Goal: Information Seeking & Learning: Learn about a topic

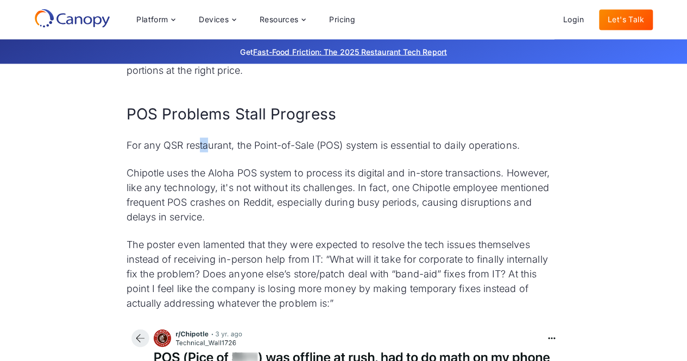
drag, startPoint x: 199, startPoint y: 160, endPoint x: 210, endPoint y: 161, distance: 10.9
click at [210, 152] on p "For any QSR restaurant, the Point-of-Sale (POS) system is essential to daily op…" at bounding box center [344, 144] width 435 height 15
click at [218, 219] on p "Chipotle uses the Aloha POS system to process its digital and in-store transact…" at bounding box center [344, 194] width 435 height 59
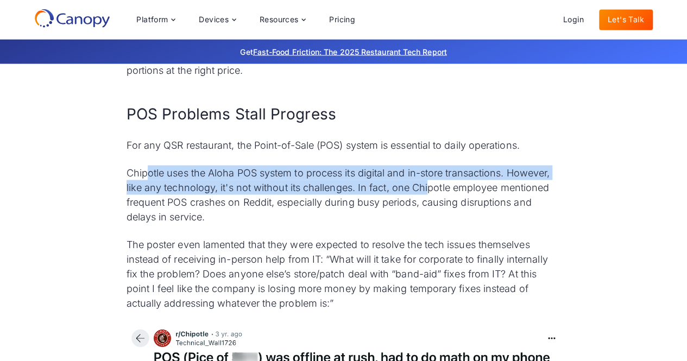
drag, startPoint x: 148, startPoint y: 185, endPoint x: 428, endPoint y: 196, distance: 280.5
click at [428, 196] on p "Chipotle uses the Aloha POS system to process its digital and in-store transact…" at bounding box center [344, 194] width 435 height 59
click at [373, 203] on p "Chipotle uses the Aloha POS system to process its digital and in-store transact…" at bounding box center [344, 194] width 435 height 59
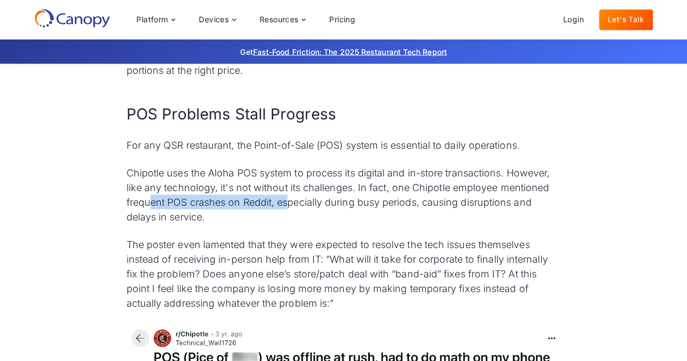
drag, startPoint x: 151, startPoint y: 216, endPoint x: 289, endPoint y: 215, distance: 138.0
click at [289, 215] on p "Chipotle uses the Aloha POS system to process its digital and in-store transact…" at bounding box center [344, 194] width 435 height 59
click at [267, 220] on p "Chipotle uses the Aloha POS system to process its digital and in-store transact…" at bounding box center [344, 194] width 435 height 59
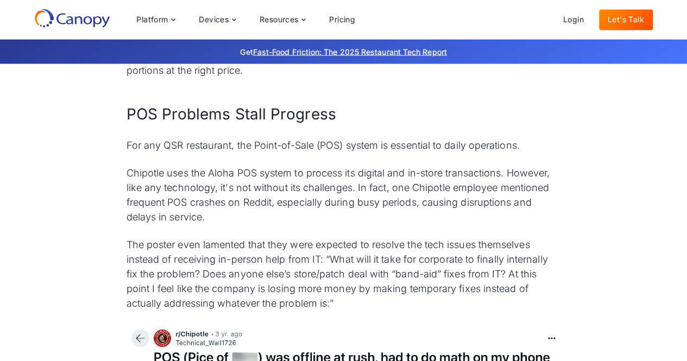
click at [202, 224] on p "Chipotle uses the Aloha POS system to process its digital and in-store transact…" at bounding box center [344, 194] width 435 height 59
drag, startPoint x: 202, startPoint y: 231, endPoint x: 201, endPoint y: 225, distance: 6.1
click at [203, 224] on p "Chipotle uses the Aloha POS system to process its digital and in-store transact…" at bounding box center [344, 194] width 435 height 59
drag, startPoint x: 133, startPoint y: 216, endPoint x: 217, endPoint y: 214, distance: 84.8
click at [217, 214] on p "Chipotle uses the Aloha POS system to process its digital and in-store transact…" at bounding box center [344, 194] width 435 height 59
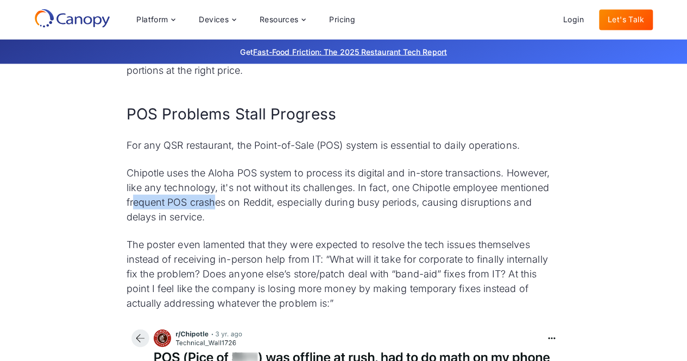
click at [207, 220] on p "Chipotle uses the Aloha POS system to process its digital and in-store transact…" at bounding box center [344, 194] width 435 height 59
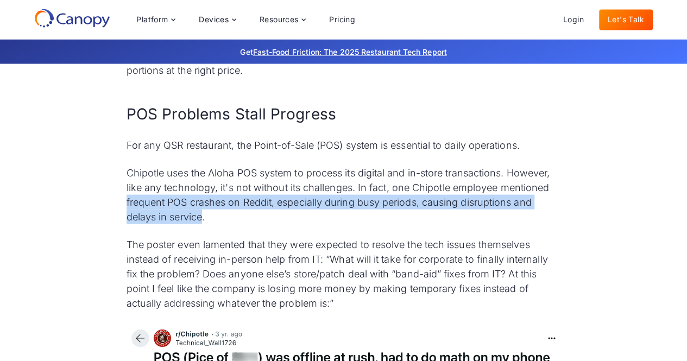
drag, startPoint x: 169, startPoint y: 216, endPoint x: 203, endPoint y: 234, distance: 38.4
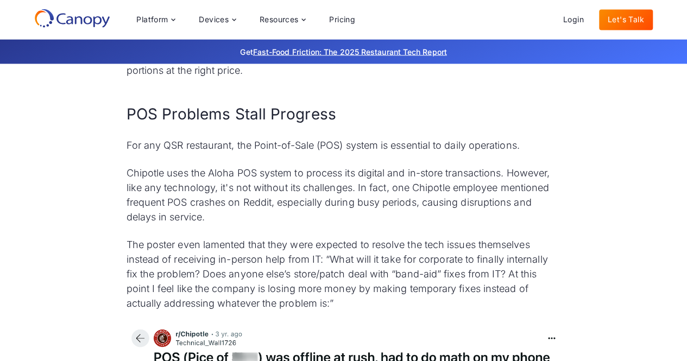
click at [208, 224] on p "Chipotle uses the Aloha POS system to process its digital and in-store transact…" at bounding box center [344, 194] width 435 height 59
drag, startPoint x: 130, startPoint y: 231, endPoint x: 118, endPoint y: 200, distance: 33.5
click at [159, 210] on p "Chipotle uses the Aloha POS system to process its digital and in-store transact…" at bounding box center [344, 194] width 435 height 59
click at [206, 224] on p "Chipotle uses the Aloha POS system to process its digital and in-store transact…" at bounding box center [344, 194] width 435 height 59
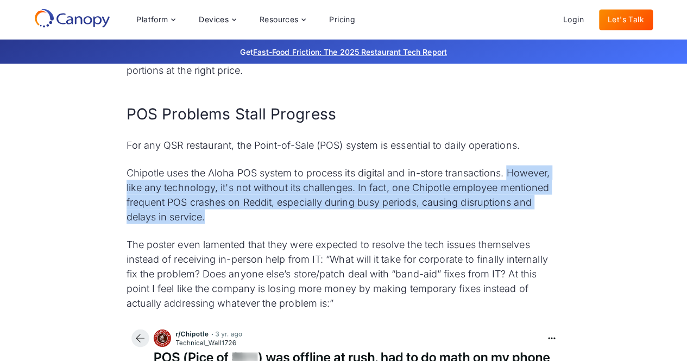
drag, startPoint x: 204, startPoint y: 233, endPoint x: 511, endPoint y: 191, distance: 309.8
click at [511, 191] on p "Chipotle uses the Aloha POS system to process its digital and in-store transact…" at bounding box center [344, 194] width 435 height 59
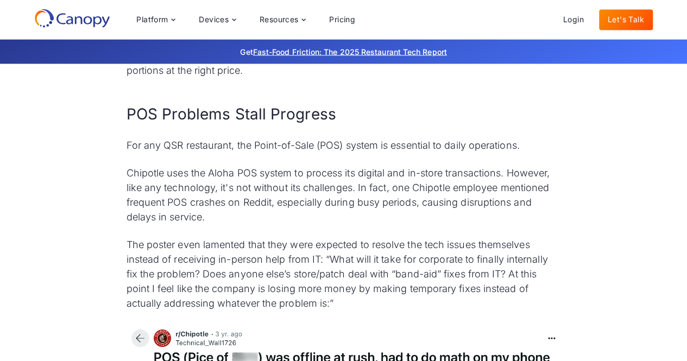
click at [265, 260] on p "The poster even lamented that they were expected to resolve the tech issues the…" at bounding box center [344, 273] width 435 height 73
drag, startPoint x: 143, startPoint y: 259, endPoint x: 242, endPoint y: 259, distance: 98.3
click at [241, 259] on p "The poster even lamented that they were expected to resolve the tech issues the…" at bounding box center [344, 273] width 435 height 73
click at [248, 257] on p "The poster even lamented that they were expected to resolve the tech issues the…" at bounding box center [344, 273] width 435 height 73
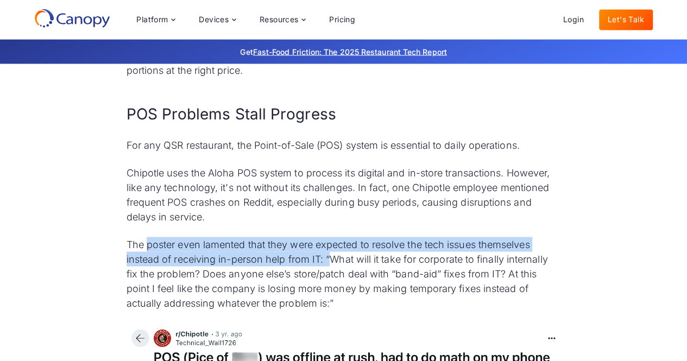
drag, startPoint x: 147, startPoint y: 259, endPoint x: 330, endPoint y: 269, distance: 183.3
click at [330, 269] on p "The poster even lamented that they were expected to resolve the tech issues the…" at bounding box center [344, 273] width 435 height 73
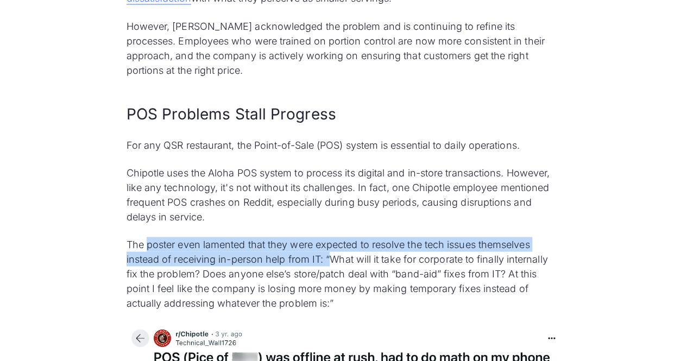
scroll to position [3119, 0]
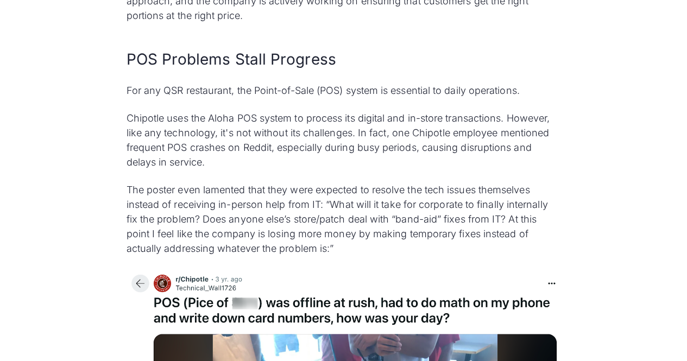
click at [337, 250] on p "The poster even lamented that they were expected to resolve the tech issues the…" at bounding box center [344, 219] width 435 height 73
click at [339, 248] on p "The poster even lamented that they were expected to resolve the tech issues the…" at bounding box center [344, 219] width 435 height 73
click at [334, 238] on p "The poster even lamented that they were expected to resolve the tech issues the…" at bounding box center [344, 219] width 435 height 73
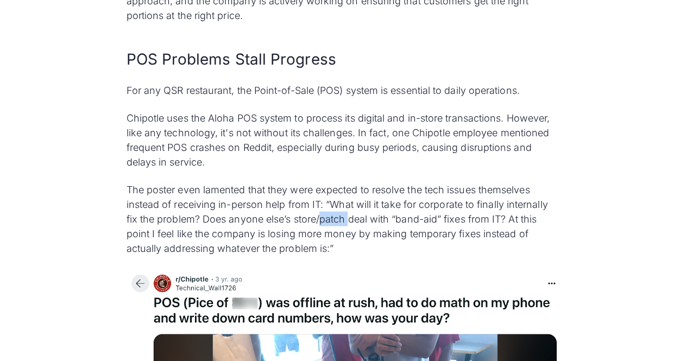
click at [333, 238] on p "The poster even lamented that they were expected to resolve the tech issues the…" at bounding box center [344, 219] width 435 height 73
click at [332, 238] on p "The poster even lamented that they were expected to resolve the tech issues the…" at bounding box center [344, 219] width 435 height 73
click at [326, 245] on p "The poster even lamented that they were expected to resolve the tech issues the…" at bounding box center [344, 219] width 435 height 73
click at [325, 252] on p "The poster even lamented that they were expected to resolve the tech issues the…" at bounding box center [344, 219] width 435 height 73
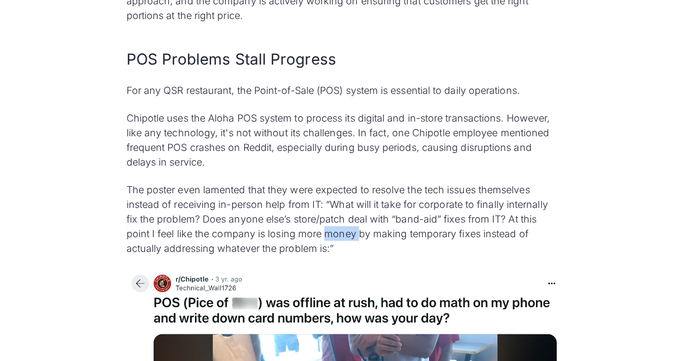
click at [325, 252] on p "The poster even lamented that they were expected to resolve the tech issues the…" at bounding box center [344, 219] width 435 height 73
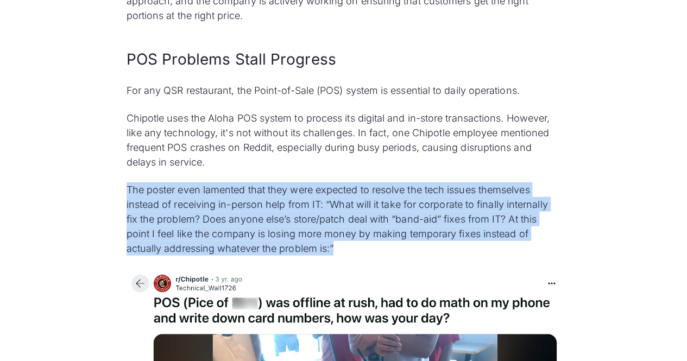
click at [325, 252] on p "The poster even lamented that they were expected to resolve the tech issues the…" at bounding box center [344, 219] width 435 height 73
click at [287, 256] on p "The poster even lamented that they were expected to resolve the tech issues the…" at bounding box center [344, 219] width 435 height 73
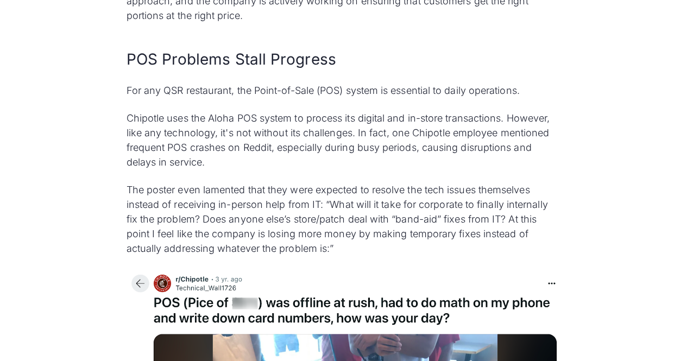
click at [282, 242] on p "The poster even lamented that they were expected to resolve the tech issues the…" at bounding box center [344, 219] width 435 height 73
click at [281, 240] on p "The poster even lamented that they were expected to resolve the tech issues the…" at bounding box center [344, 219] width 435 height 73
click at [260, 235] on p "The poster even lamented that they were expected to resolve the tech issues the…" at bounding box center [344, 219] width 435 height 73
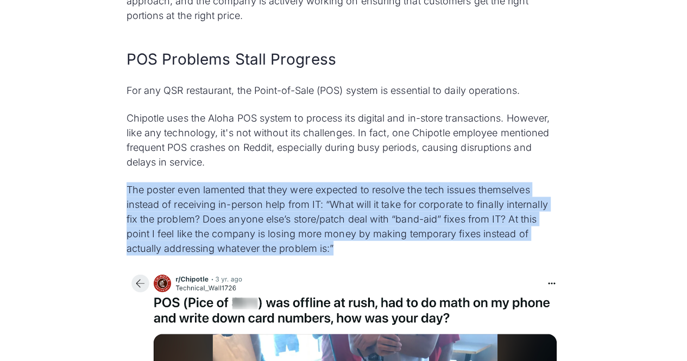
click at [260, 235] on p "The poster even lamented that they were expected to resolve the tech issues the…" at bounding box center [344, 219] width 435 height 73
click at [252, 256] on p "The poster even lamented that they were expected to resolve the tech issues the…" at bounding box center [344, 219] width 435 height 73
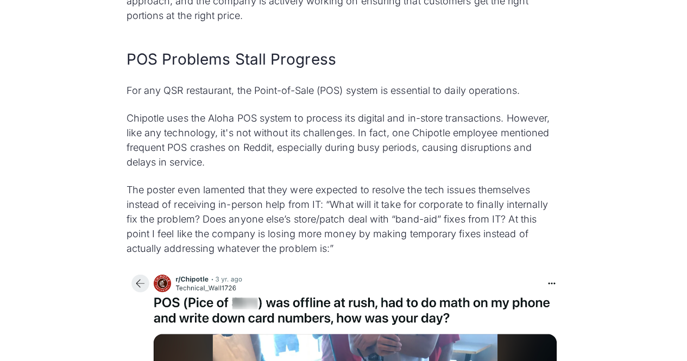
click at [254, 250] on p "The poster even lamented that they were expected to resolve the tech issues the…" at bounding box center [344, 219] width 435 height 73
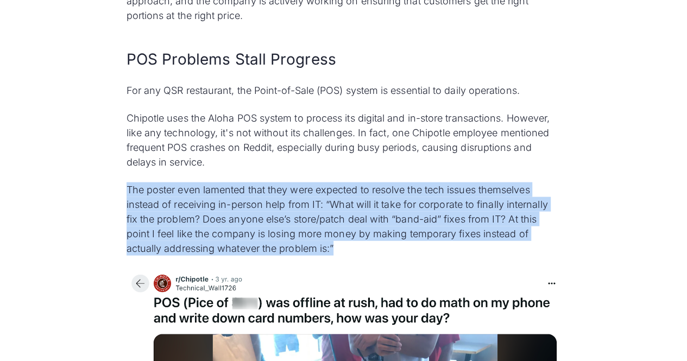
click at [254, 250] on p "The poster even lamented that they were expected to resolve the tech issues the…" at bounding box center [344, 219] width 435 height 73
click at [268, 256] on p "The poster even lamented that they were expected to resolve the tech issues the…" at bounding box center [344, 219] width 435 height 73
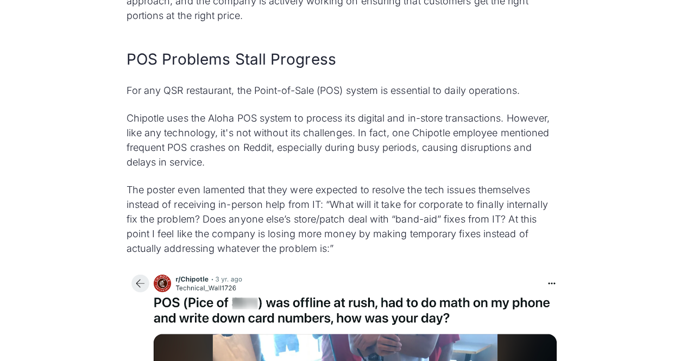
click at [290, 256] on p "The poster even lamented that they were expected to resolve the tech issues the…" at bounding box center [344, 219] width 435 height 73
click at [297, 256] on p "The poster even lamented that they were expected to resolve the tech issues the…" at bounding box center [344, 219] width 435 height 73
click at [309, 256] on p "The poster even lamented that they were expected to resolve the tech issues the…" at bounding box center [344, 219] width 435 height 73
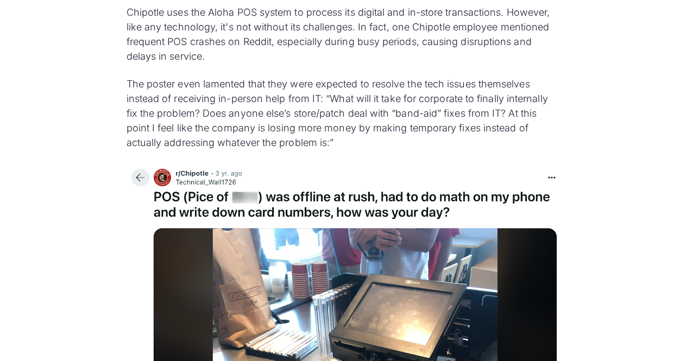
scroll to position [3390, 0]
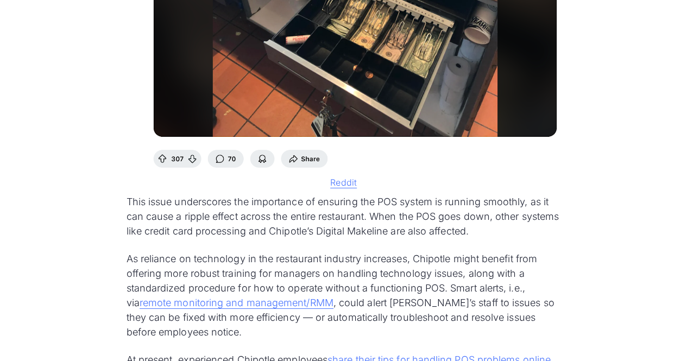
scroll to position [3825, 0]
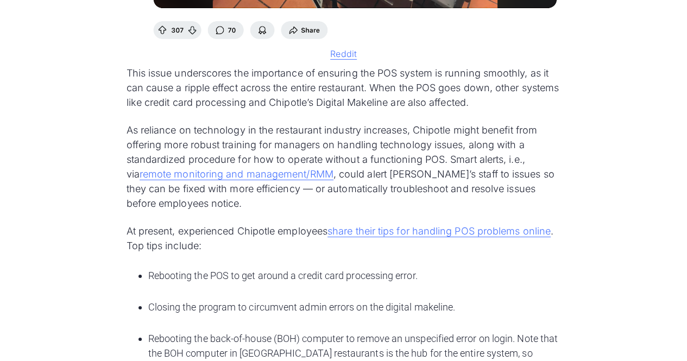
click at [252, 110] on p "This issue underscores the importance of ensuring the POS system is running smo…" at bounding box center [344, 88] width 435 height 44
click at [187, 158] on p "As reliance on technology in the restaurant industry increases, Chipotle might …" at bounding box center [344, 167] width 435 height 88
click at [184, 143] on p "As reliance on technology in the restaurant industry increases, Chipotle might …" at bounding box center [344, 167] width 435 height 88
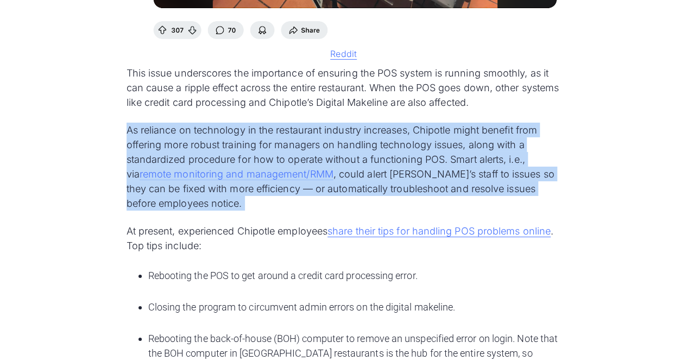
click at [184, 143] on p "As reliance on technology in the restaurant industry increases, Chipotle might …" at bounding box center [344, 167] width 435 height 88
click at [183, 145] on p "As reliance on technology in the restaurant industry increases, Chipotle might …" at bounding box center [344, 167] width 435 height 88
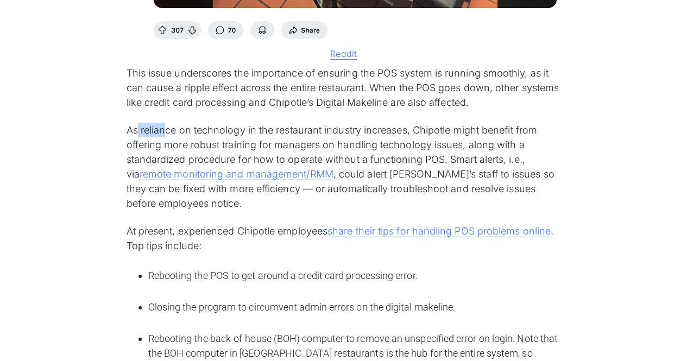
drag, startPoint x: 136, startPoint y: 144, endPoint x: 167, endPoint y: 142, distance: 31.0
click at [167, 142] on p "As reliance on technology in the restaurant industry increases, Chipotle might …" at bounding box center [344, 167] width 435 height 88
click at [153, 152] on p "As reliance on technology in the restaurant industry increases, Chipotle might …" at bounding box center [344, 167] width 435 height 88
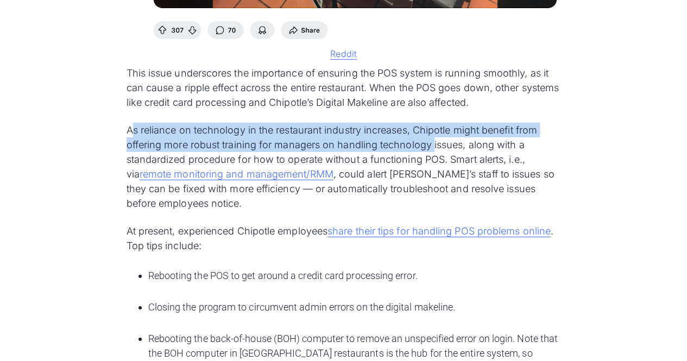
drag, startPoint x: 135, startPoint y: 142, endPoint x: 432, endPoint y: 160, distance: 298.2
click at [432, 160] on p "As reliance on technology in the restaurant industry increases, Chipotle might …" at bounding box center [344, 167] width 435 height 88
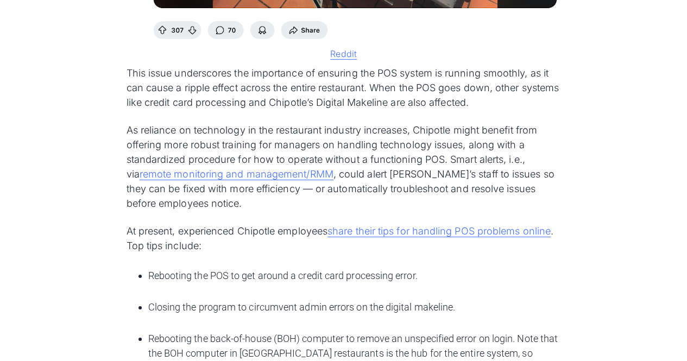
click at [423, 168] on p "As reliance on technology in the restaurant industry increases, Chipotle might …" at bounding box center [344, 167] width 435 height 88
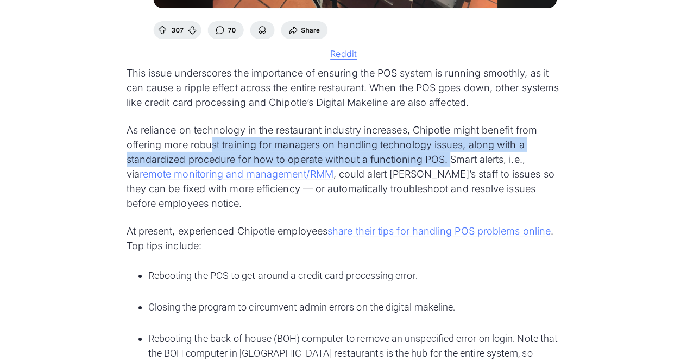
drag, startPoint x: 449, startPoint y: 172, endPoint x: 210, endPoint y: 164, distance: 239.1
click at [210, 164] on p "As reliance on technology in the restaurant industry increases, Chipotle might …" at bounding box center [344, 167] width 435 height 88
click at [386, 180] on p "As reliance on technology in the restaurant industry increases, Chipotle might …" at bounding box center [344, 167] width 435 height 88
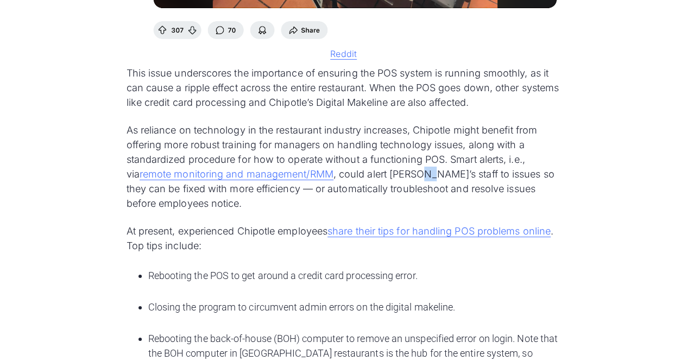
drag, startPoint x: 406, startPoint y: 189, endPoint x: 422, endPoint y: 195, distance: 17.0
click at [420, 195] on p "As reliance on technology in the restaurant industry increases, Chipotle might …" at bounding box center [344, 167] width 435 height 88
click at [474, 203] on p "As reliance on technology in the restaurant industry increases, Chipotle might …" at bounding box center [344, 167] width 435 height 88
click at [518, 202] on p "As reliance on technology in the restaurant industry increases, Chipotle might …" at bounding box center [344, 167] width 435 height 88
drag, startPoint x: 501, startPoint y: 201, endPoint x: 479, endPoint y: 198, distance: 21.9
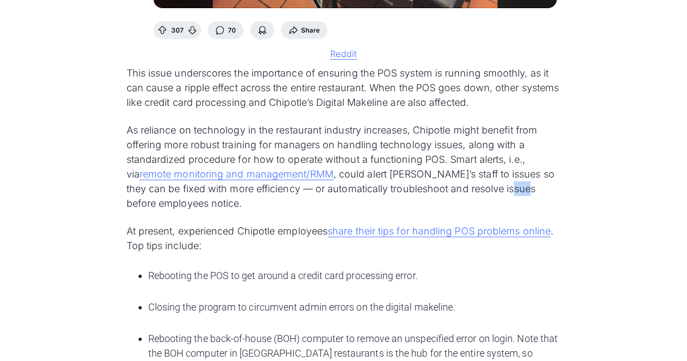
click at [480, 198] on p "As reliance on technology in the restaurant industry increases, Chipotle might …" at bounding box center [344, 167] width 435 height 88
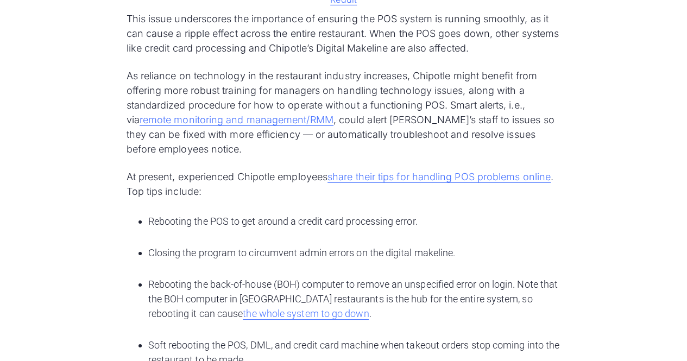
drag, startPoint x: 261, startPoint y: 189, endPoint x: 223, endPoint y: 183, distance: 39.0
click at [261, 189] on p "At present, experienced Chipotle employees share their tips for handling POS pr…" at bounding box center [344, 183] width 435 height 29
drag, startPoint x: 200, startPoint y: 183, endPoint x: 174, endPoint y: 183, distance: 26.6
click at [138, 187] on p "At present, experienced Chipotle employees share their tips for handling POS pr…" at bounding box center [344, 183] width 435 height 29
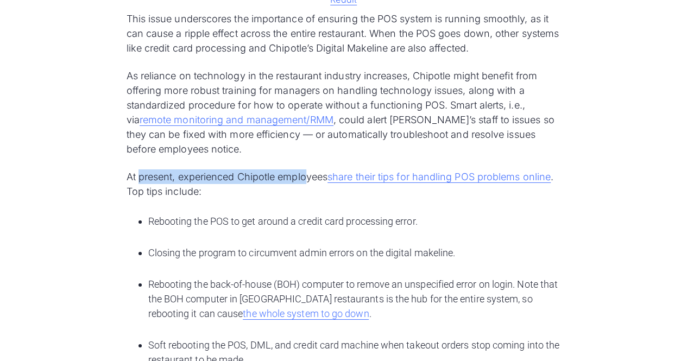
drag, startPoint x: 149, startPoint y: 190, endPoint x: 308, endPoint y: 191, distance: 158.6
click at [308, 191] on p "At present, experienced Chipotle employees share their tips for handling POS pr…" at bounding box center [344, 183] width 435 height 29
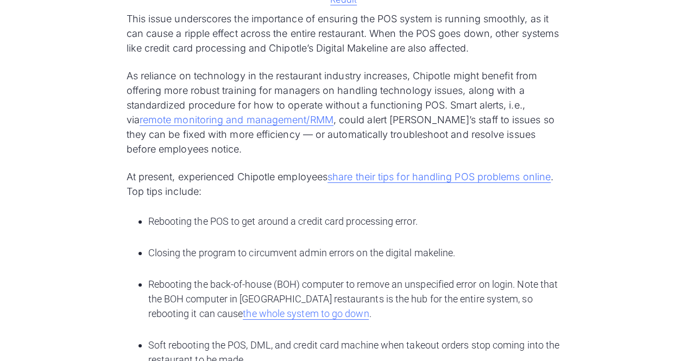
click at [250, 240] on li "Rebooting the POS to get around a credit card processing error." at bounding box center [354, 228] width 413 height 29
drag, startPoint x: 236, startPoint y: 238, endPoint x: 271, endPoint y: 236, distance: 34.8
click at [271, 236] on li "Rebooting the POS to get around a credit card processing error." at bounding box center [354, 228] width 413 height 29
click at [290, 242] on li "Rebooting the POS to get around a credit card processing error." at bounding box center [354, 228] width 413 height 29
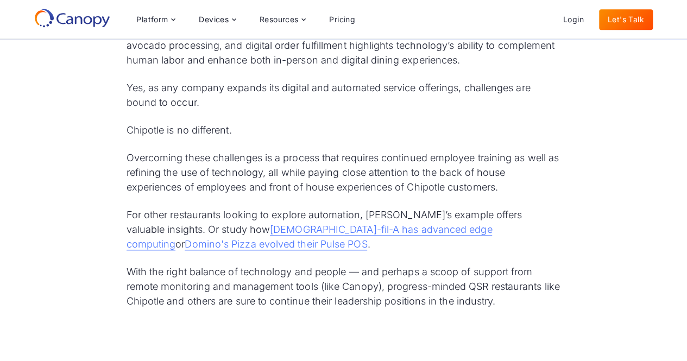
scroll to position [4586, 0]
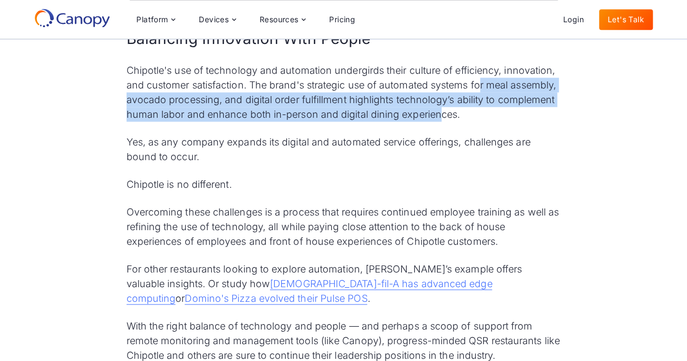
drag, startPoint x: 480, startPoint y: 103, endPoint x: 439, endPoint y: 124, distance: 45.9
click at [439, 122] on p "Chipotle's use of technology and automation undergirds their culture of efficie…" at bounding box center [344, 92] width 435 height 59
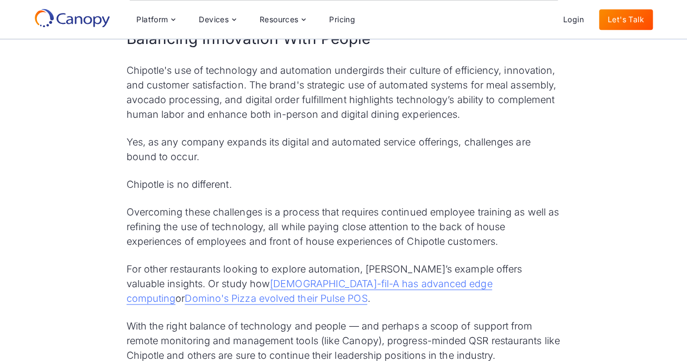
click at [370, 157] on p "Yes, as any company expands its digital and automated service offerings, challe…" at bounding box center [344, 149] width 435 height 29
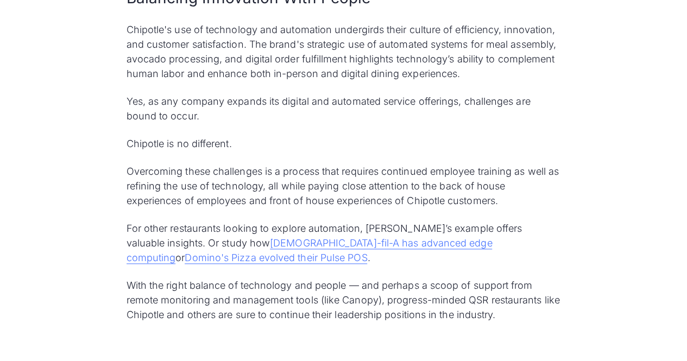
scroll to position [4640, 0]
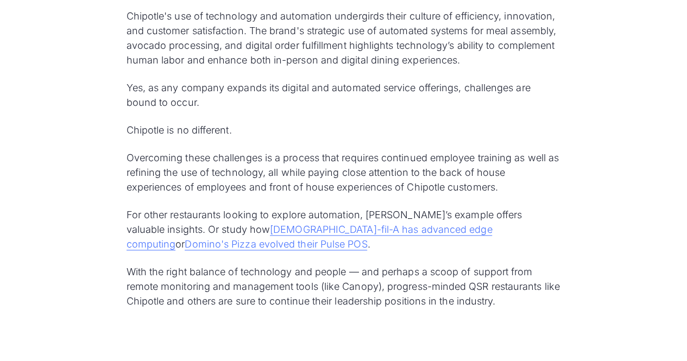
click at [277, 171] on p "Overcoming these challenges is a process that requires continued employee train…" at bounding box center [344, 172] width 435 height 44
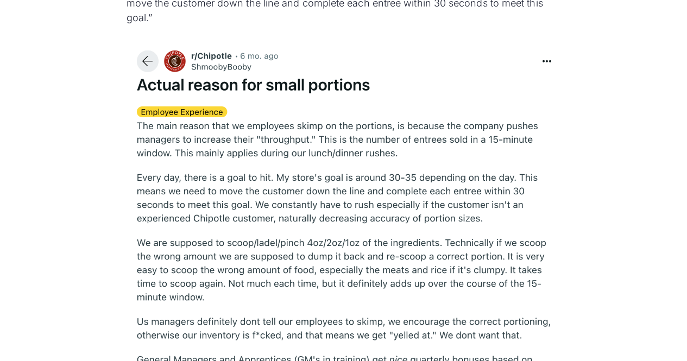
scroll to position [2358, 0]
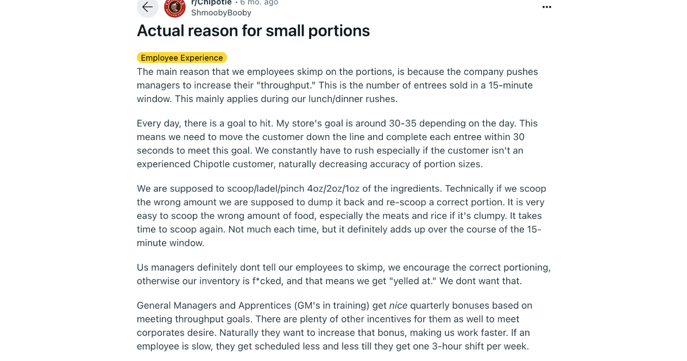
click at [340, 92] on img at bounding box center [344, 250] width 435 height 532
click at [370, 108] on img at bounding box center [344, 250] width 435 height 532
click at [593, 124] on div "Whether [DEMOGRAPHIC_DATA]-fil-A or Domino's Pizza , quick-service restaurants …" at bounding box center [343, 292] width 687 height 4650
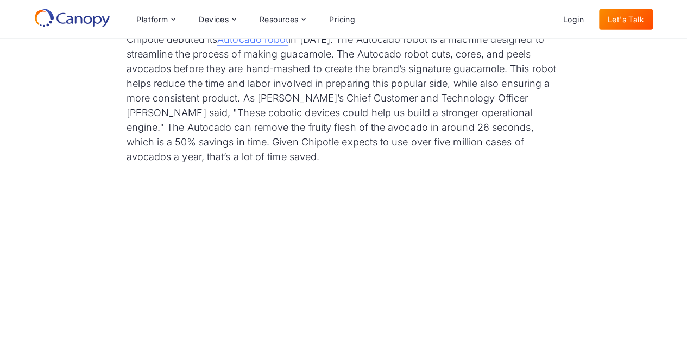
scroll to position [1109, 0]
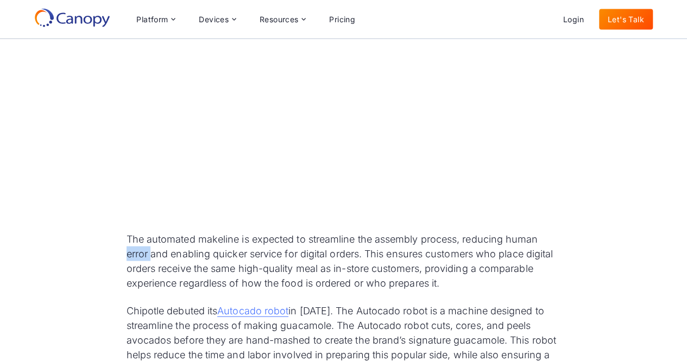
drag, startPoint x: 116, startPoint y: 252, endPoint x: 92, endPoint y: 252, distance: 23.9
click at [163, 241] on p "The automated makeline is expected to streamline the assembly process, reducing…" at bounding box center [344, 261] width 435 height 59
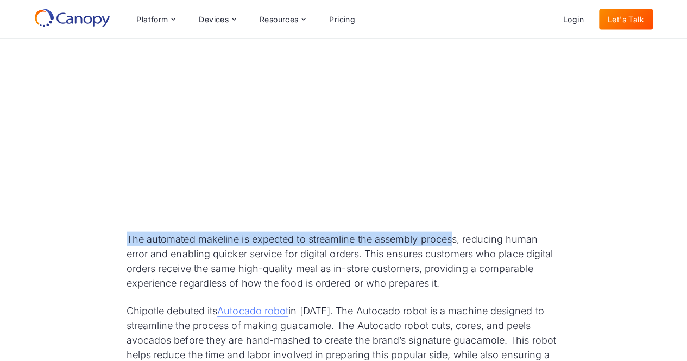
drag, startPoint x: 117, startPoint y: 238, endPoint x: 467, endPoint y: 248, distance: 350.0
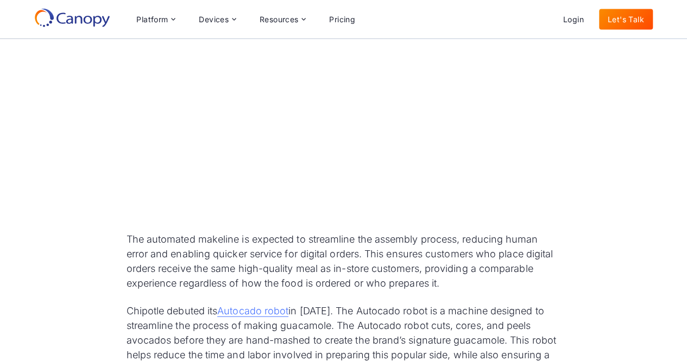
click at [479, 254] on p "The automated makeline is expected to streamline the assembly process, reducing…" at bounding box center [344, 261] width 435 height 59
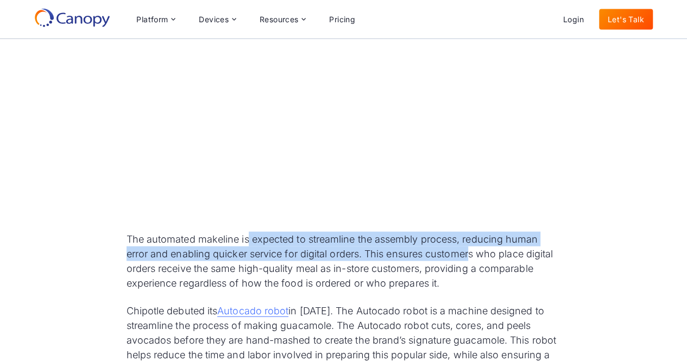
drag, startPoint x: 249, startPoint y: 240, endPoint x: 473, endPoint y: 247, distance: 223.4
click at [473, 247] on p "The automated makeline is expected to streamline the assembly process, reducing…" at bounding box center [344, 261] width 435 height 59
click at [415, 248] on p "The automated makeline is expected to streamline the assembly process, reducing…" at bounding box center [344, 261] width 435 height 59
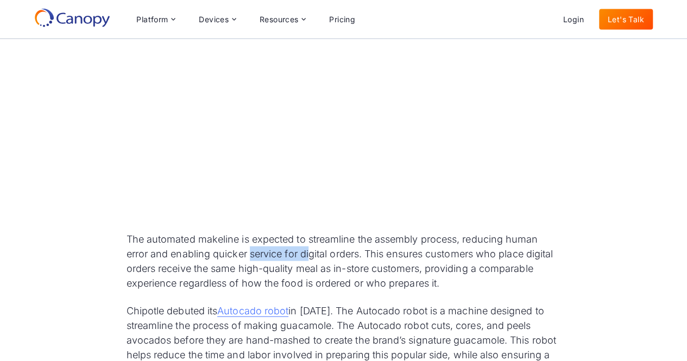
drag, startPoint x: 250, startPoint y: 249, endPoint x: 343, endPoint y: 252, distance: 93.5
click at [311, 253] on p "The automated makeline is expected to streamline the assembly process, reducing…" at bounding box center [344, 261] width 435 height 59
click at [343, 252] on p "The automated makeline is expected to streamline the assembly process, reducing…" at bounding box center [344, 261] width 435 height 59
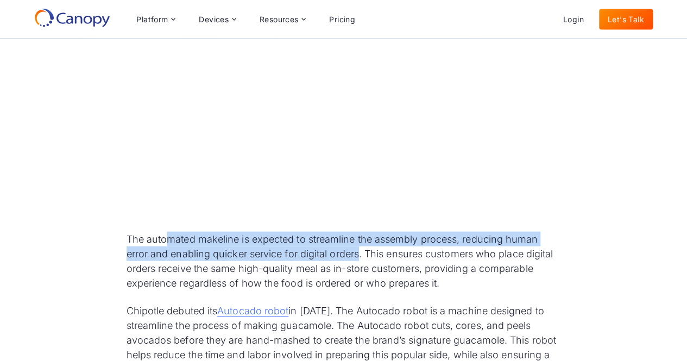
drag, startPoint x: 359, startPoint y: 253, endPoint x: 168, endPoint y: 240, distance: 191.1
click at [168, 240] on p "The automated makeline is expected to streamline the assembly process, reducing…" at bounding box center [344, 261] width 435 height 59
click at [165, 241] on p "The automated makeline is expected to streamline the assembly process, reducing…" at bounding box center [344, 261] width 435 height 59
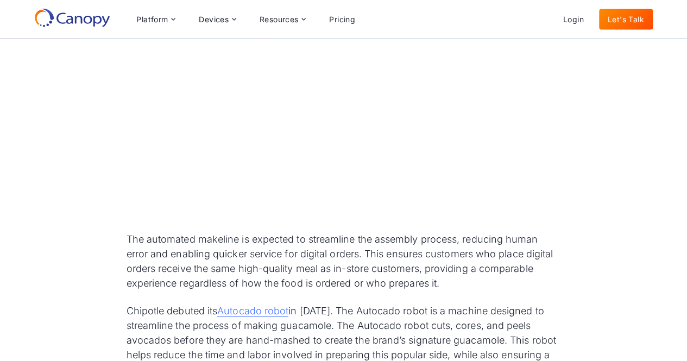
click at [167, 278] on p "The automated makeline is expected to streamline the assembly process, reducing…" at bounding box center [344, 261] width 435 height 59
click at [164, 274] on p "The automated makeline is expected to streamline the assembly process, reducing…" at bounding box center [344, 261] width 435 height 59
click at [146, 284] on p "The automated makeline is expected to streamline the assembly process, reducing…" at bounding box center [344, 261] width 435 height 59
click at [148, 279] on p "The automated makeline is expected to streamline the assembly process, reducing…" at bounding box center [344, 261] width 435 height 59
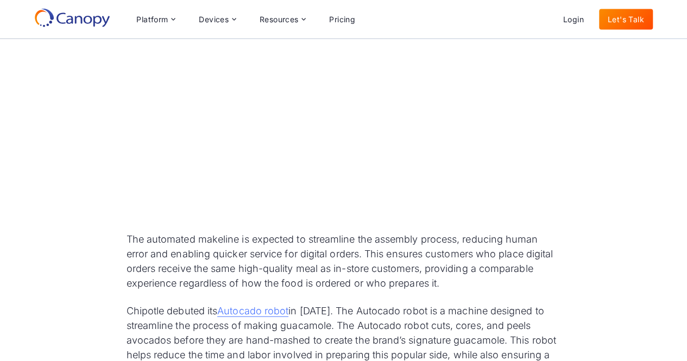
click at [169, 265] on p "The automated makeline is expected to streamline the assembly process, reducing…" at bounding box center [344, 261] width 435 height 59
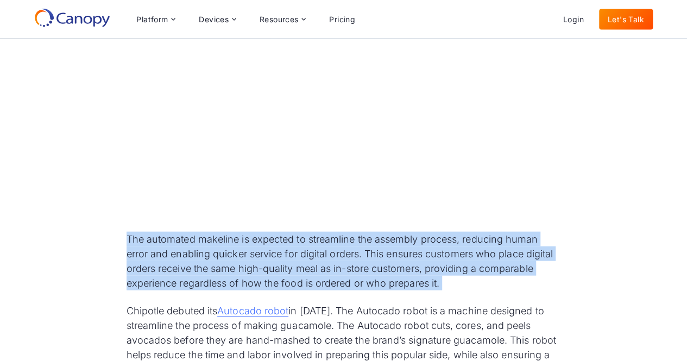
click at [169, 265] on p "The automated makeline is expected to streamline the assembly process, reducing…" at bounding box center [344, 261] width 435 height 59
click at [190, 277] on p "The automated makeline is expected to streamline the assembly process, reducing…" at bounding box center [344, 261] width 435 height 59
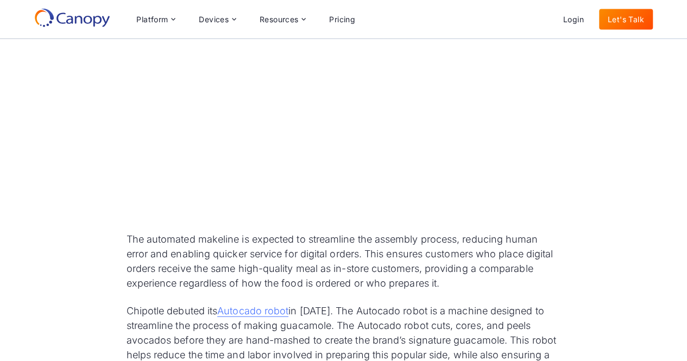
click at [203, 278] on p "The automated makeline is expected to streamline the assembly process, reducing…" at bounding box center [344, 261] width 435 height 59
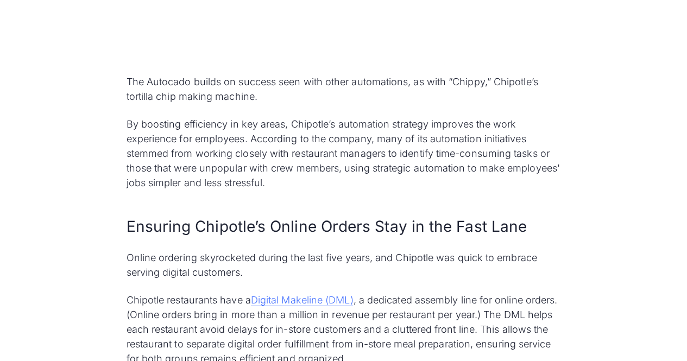
scroll to position [1761, 0]
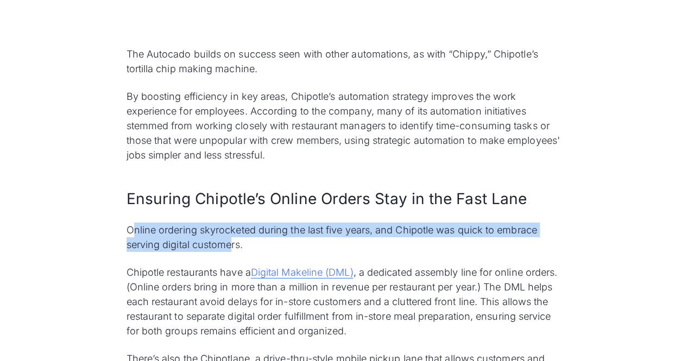
drag, startPoint x: 130, startPoint y: 236, endPoint x: 231, endPoint y: 243, distance: 101.3
click at [231, 243] on p "Online ordering skyrocketed during the last five years, and Chipotle was quick …" at bounding box center [344, 237] width 435 height 29
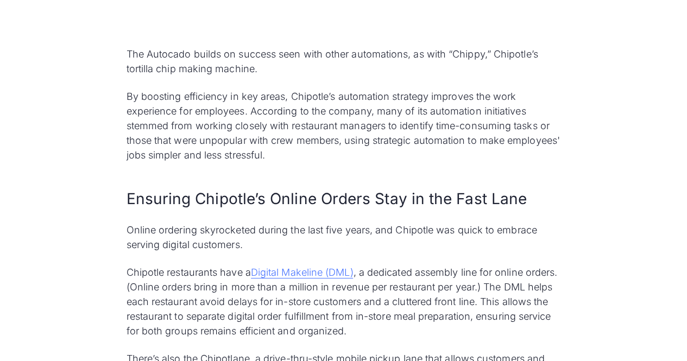
click at [246, 245] on p "Online ordering skyrocketed during the last five years, and Chipotle was quick …" at bounding box center [344, 237] width 435 height 29
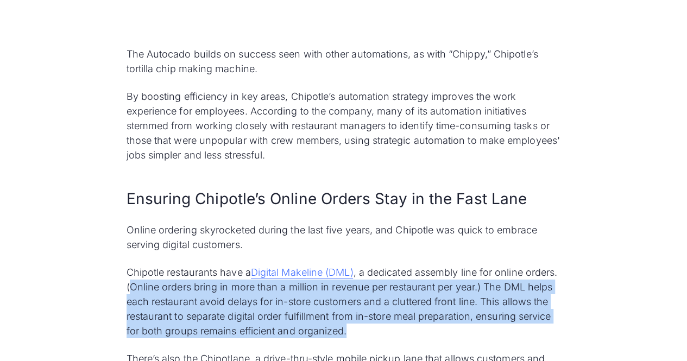
drag, startPoint x: 165, startPoint y: 282, endPoint x: 454, endPoint y: 328, distance: 292.5
click at [454, 328] on p "Chipotle restaurants have a Digital Makeline (DML) , a dedicated assembly line …" at bounding box center [344, 301] width 435 height 73
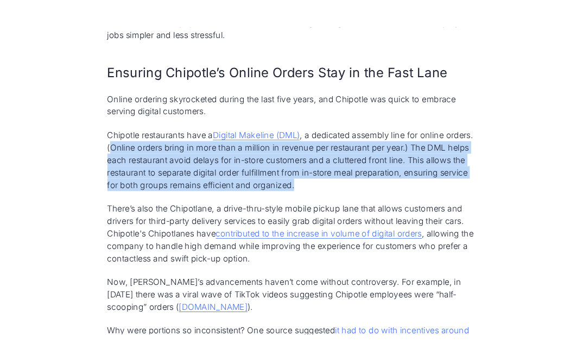
scroll to position [1924, 0]
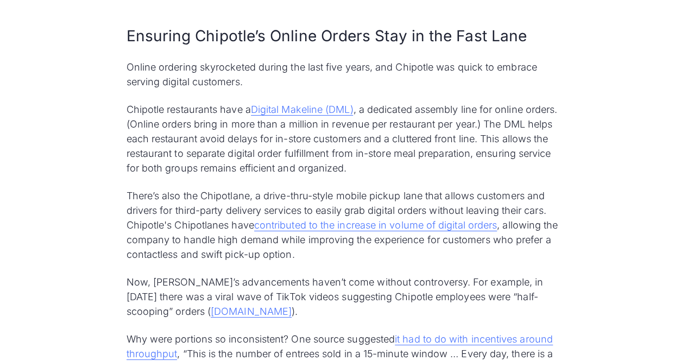
click at [155, 227] on p "There’s also the Chipotlane, a drive-thru-style mobile pickup lane that allows …" at bounding box center [344, 225] width 435 height 73
click at [155, 241] on p "There’s also the Chipotlane, a drive-thru-style mobile pickup lane that allows …" at bounding box center [344, 225] width 435 height 73
click at [156, 238] on p "There’s also the Chipotlane, a drive-thru-style mobile pickup lane that allows …" at bounding box center [344, 225] width 435 height 73
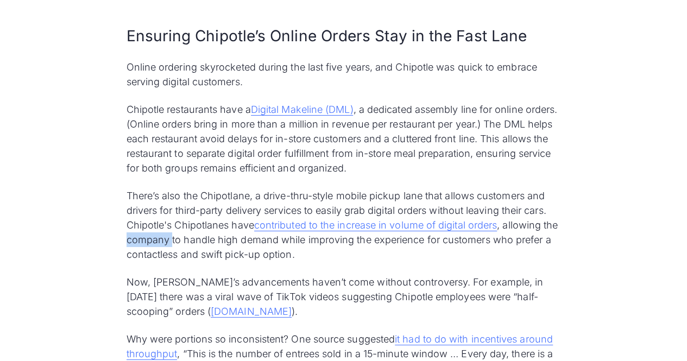
drag, startPoint x: 151, startPoint y: 240, endPoint x: 145, endPoint y: 238, distance: 6.6
click at [151, 240] on p "There’s also the Chipotlane, a drive-thru-style mobile pickup lane that allows …" at bounding box center [344, 225] width 435 height 73
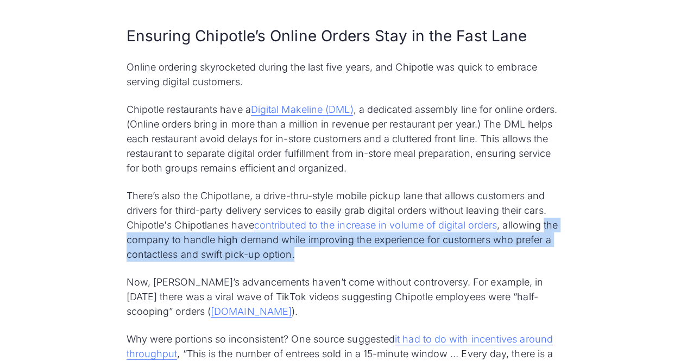
drag, startPoint x: 116, startPoint y: 241, endPoint x: 556, endPoint y: 247, distance: 440.6
click at [506, 255] on p "There’s also the Chipotlane, a drive-thru-style mobile pickup lane that allows …" at bounding box center [344, 225] width 435 height 73
